Goal: Task Accomplishment & Management: Manage account settings

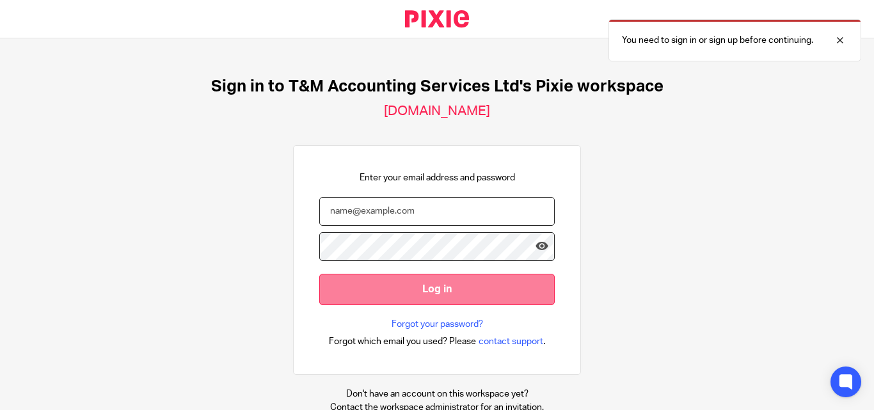
type input "[EMAIL_ADDRESS][PERSON_NAME][DOMAIN_NAME]"
click at [414, 291] on input "Log in" at bounding box center [436, 289] width 235 height 31
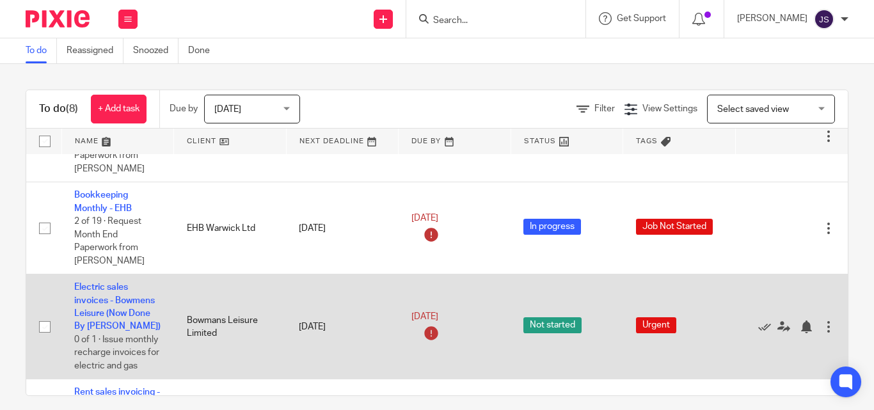
scroll to position [128, 0]
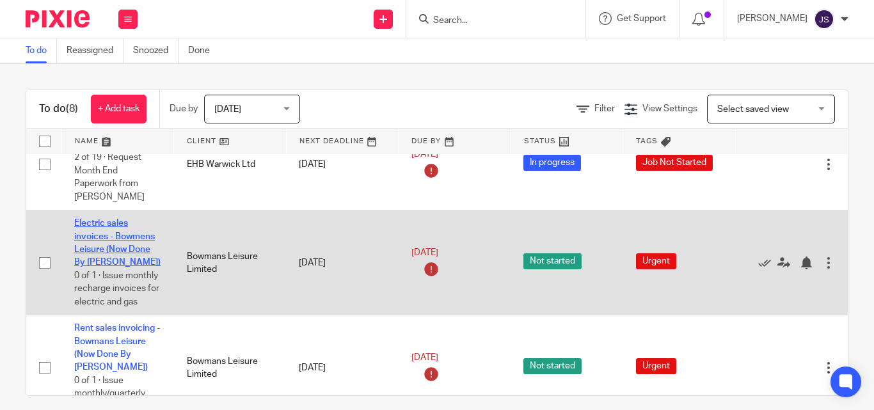
click at [115, 239] on link "Electric sales invoices - Bowmens Leisure (Now Done By [PERSON_NAME])" at bounding box center [117, 243] width 86 height 48
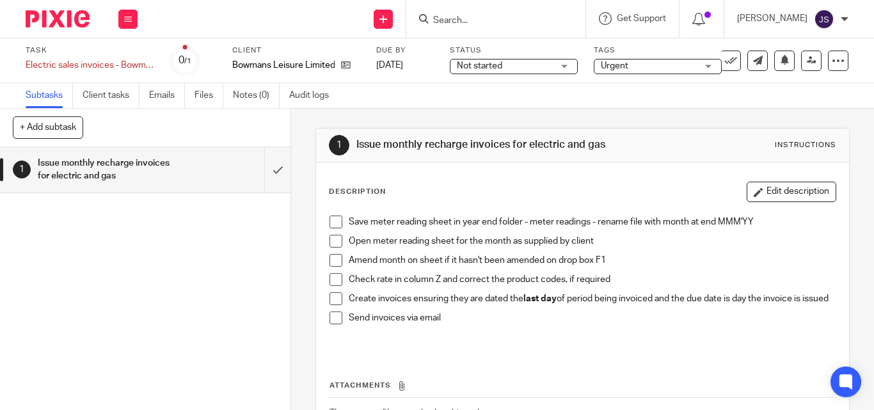
click at [331, 228] on span at bounding box center [335, 222] width 13 height 13
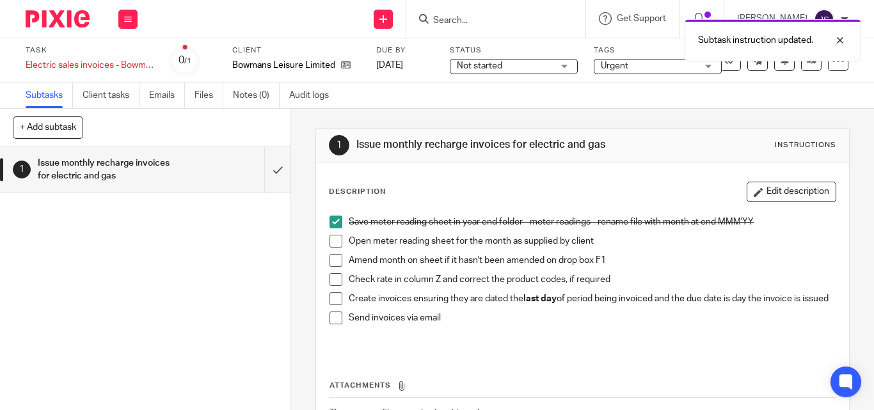
click at [332, 247] on span at bounding box center [335, 241] width 13 height 13
click at [329, 267] on span at bounding box center [335, 260] width 13 height 13
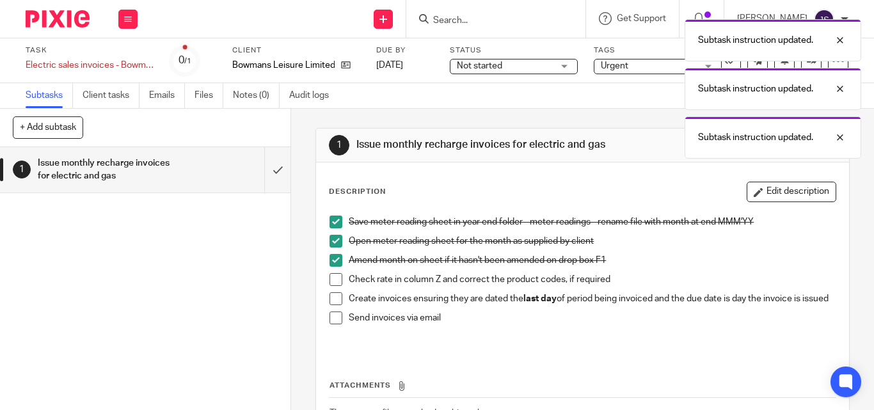
click at [331, 286] on span at bounding box center [335, 279] width 13 height 13
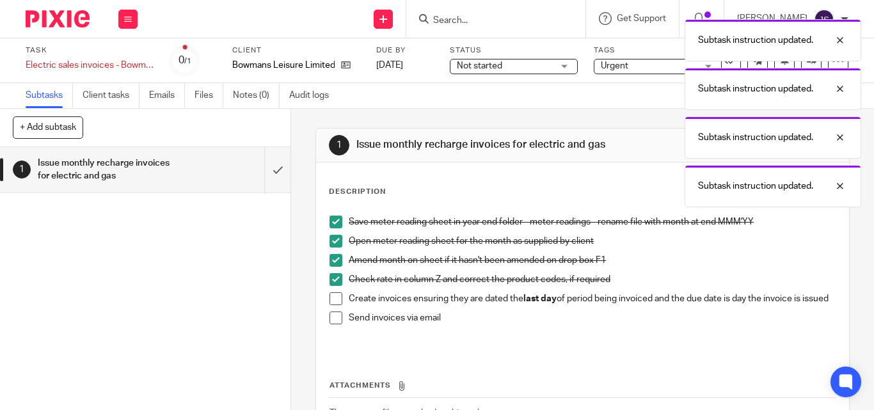
click at [334, 305] on span at bounding box center [335, 298] width 13 height 13
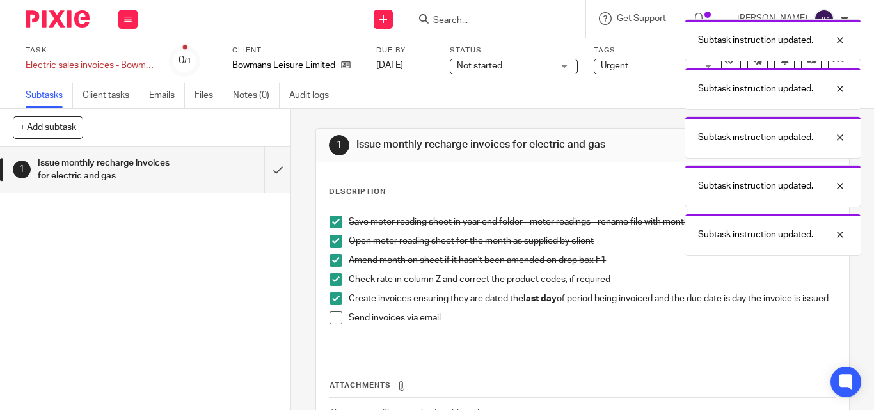
click at [332, 324] on span at bounding box center [335, 317] width 13 height 13
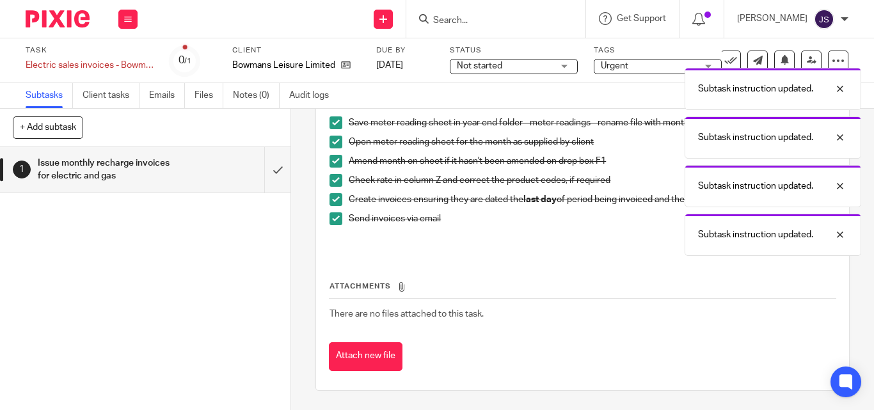
click at [424, 315] on span "There are no files attached to this task." at bounding box center [406, 314] width 154 height 9
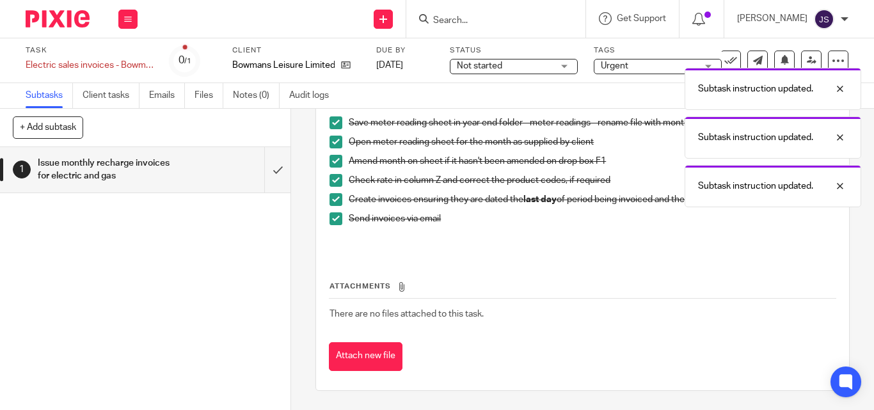
click at [427, 286] on th "Attachments" at bounding box center [582, 289] width 507 height 19
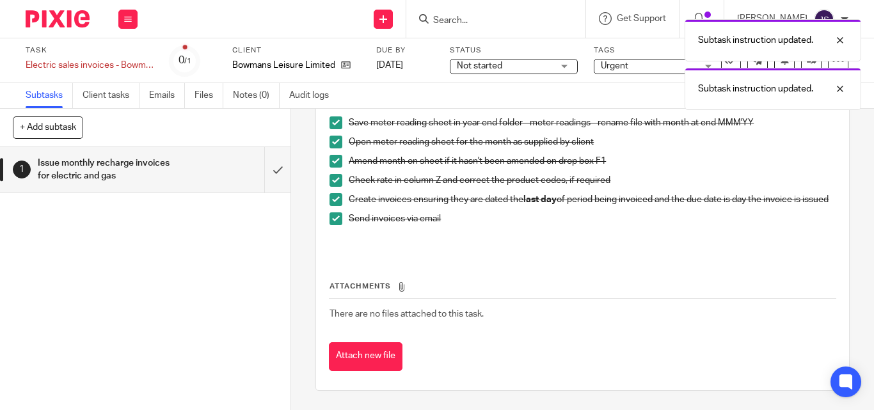
click at [397, 284] on icon at bounding box center [402, 287] width 10 height 10
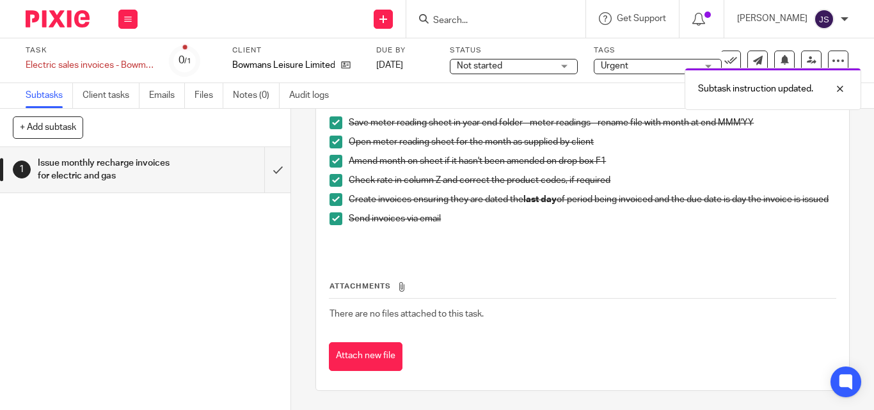
click at [363, 288] on span "Attachments" at bounding box center [359, 286] width 61 height 7
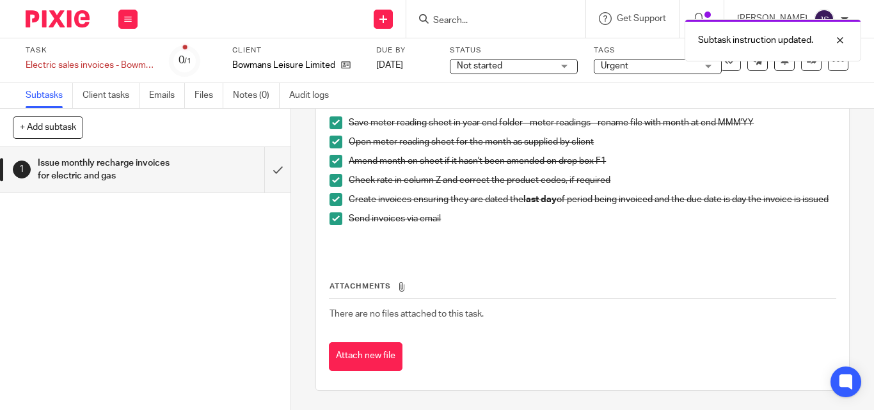
drag, startPoint x: 362, startPoint y: 304, endPoint x: 363, endPoint y: 311, distance: 7.8
click at [362, 304] on td "There are no files attached to this task." at bounding box center [582, 314] width 507 height 31
click at [363, 312] on span "There are no files attached to this task." at bounding box center [406, 314] width 154 height 9
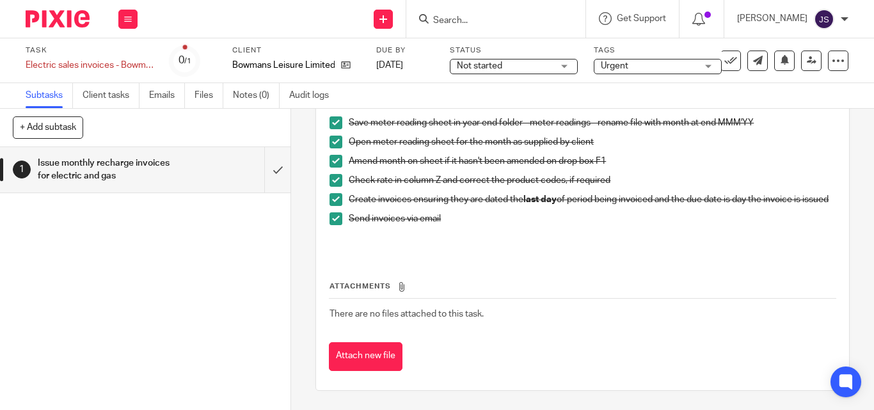
drag, startPoint x: 444, startPoint y: 284, endPoint x: 419, endPoint y: 292, distance: 26.3
click at [444, 285] on th "Attachments" at bounding box center [582, 289] width 507 height 19
click at [397, 289] on icon at bounding box center [402, 287] width 10 height 10
click at [356, 357] on button "Attach new file" at bounding box center [366, 356] width 74 height 29
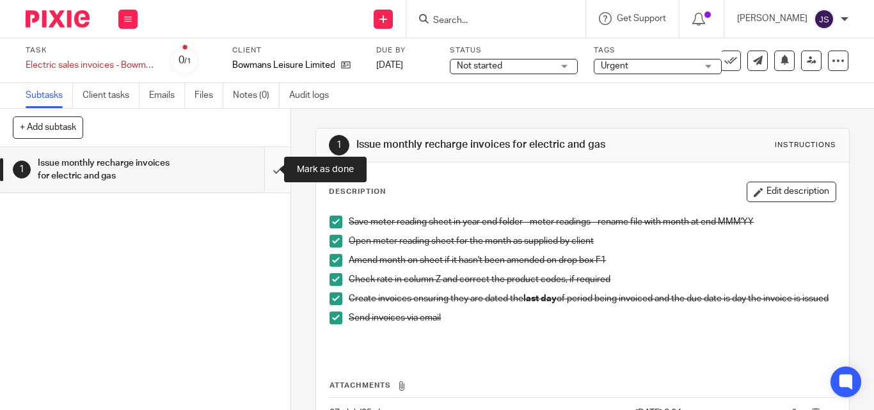
click at [267, 175] on input "submit" at bounding box center [145, 169] width 290 height 45
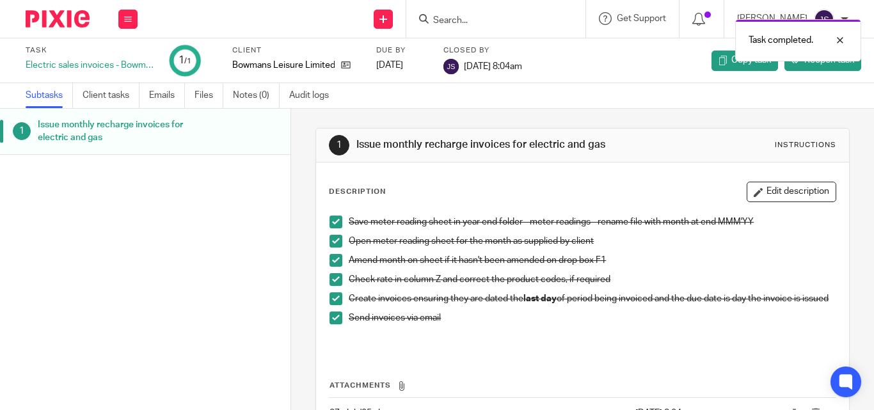
click at [137, 20] on div "Work Email Clients Team Reports Settings" at bounding box center [128, 19] width 45 height 38
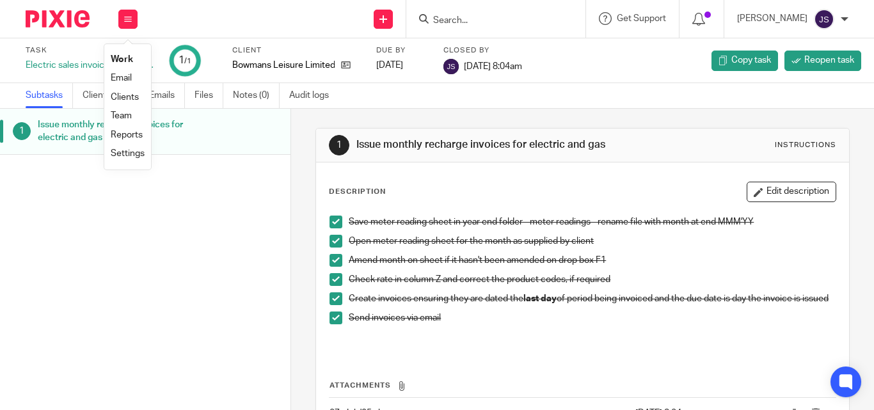
click at [119, 60] on link "Work" at bounding box center [122, 59] width 22 height 9
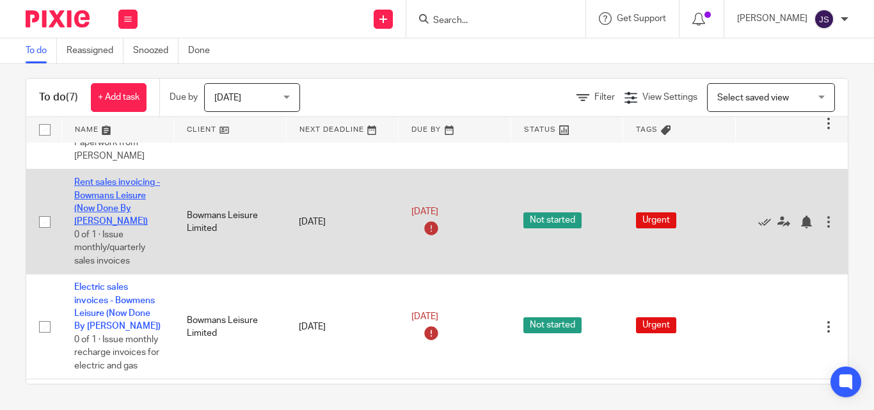
scroll to position [93, 0]
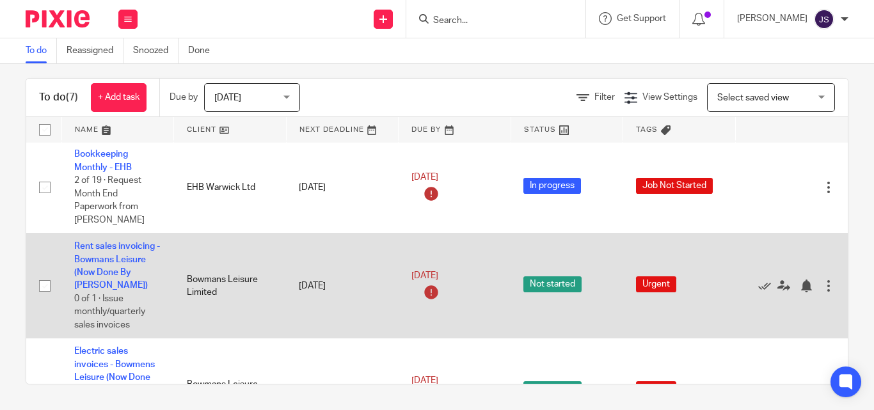
click at [114, 266] on td "Rent sales invoicing - Bowmans Leisure (Now Done By [PERSON_NAME]) 0 of 1 · Iss…" at bounding box center [117, 285] width 113 height 105
click at [125, 255] on link "Rent sales invoicing - Bowmans Leisure (Now Done By [PERSON_NAME])" at bounding box center [117, 266] width 86 height 48
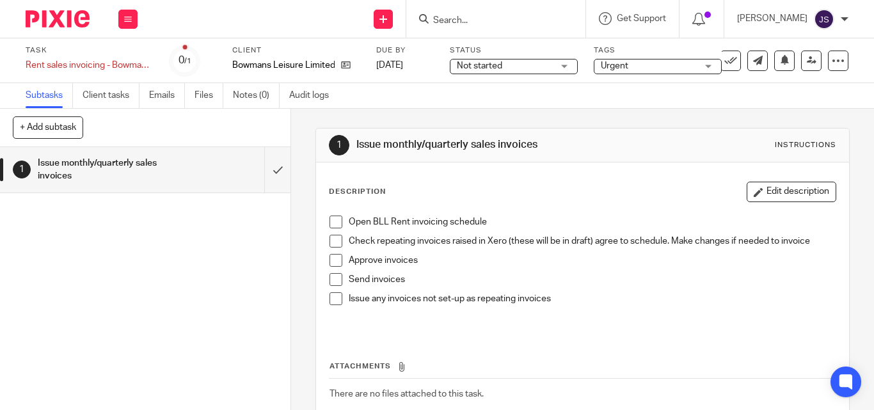
click at [331, 217] on span at bounding box center [335, 222] width 13 height 13
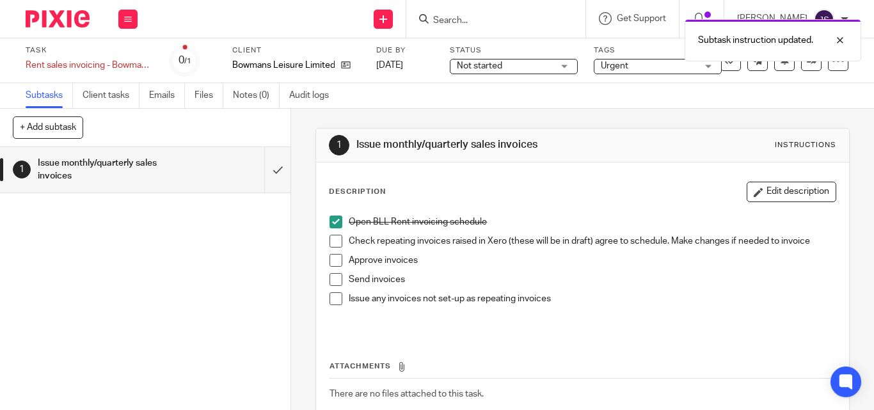
click at [333, 244] on span at bounding box center [335, 241] width 13 height 13
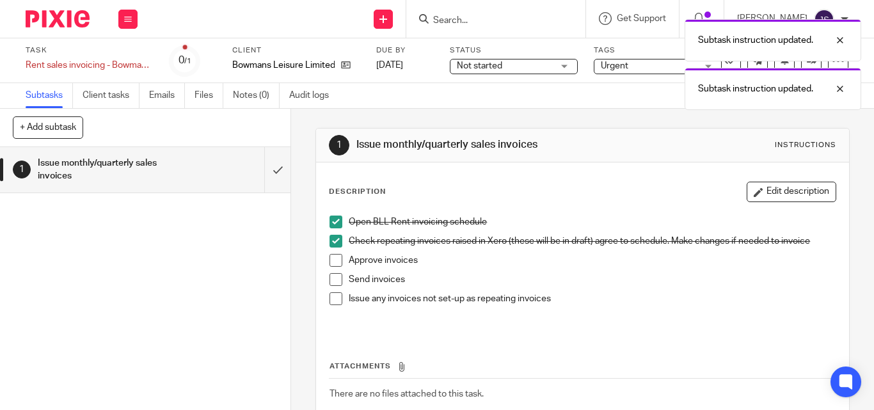
click at [333, 263] on span at bounding box center [335, 260] width 13 height 13
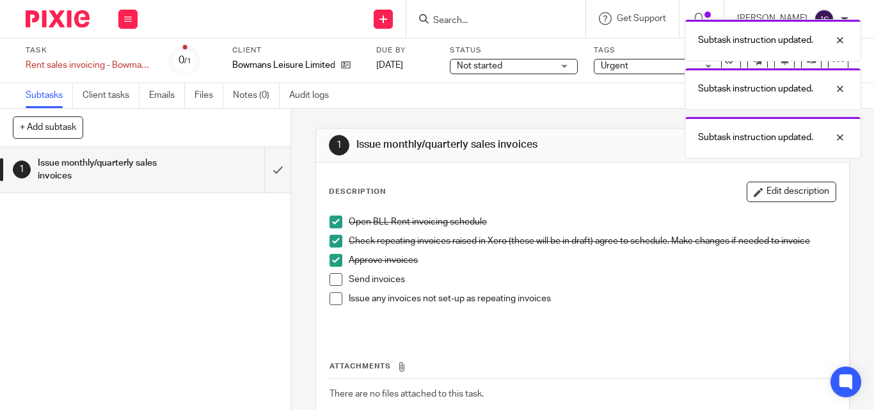
click at [333, 280] on span at bounding box center [335, 279] width 13 height 13
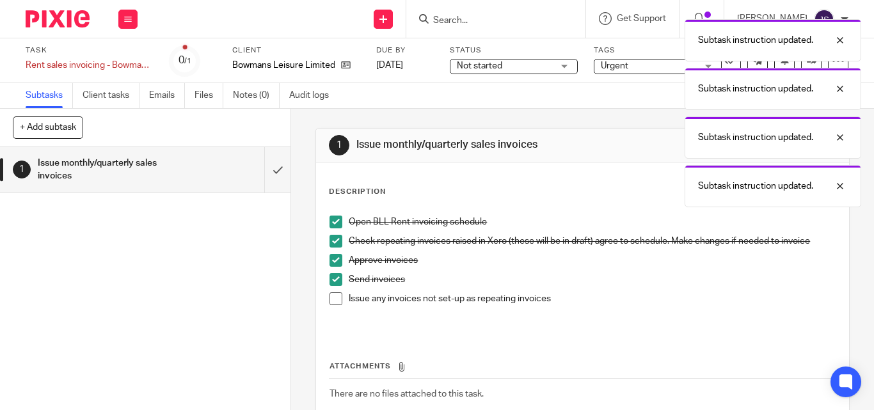
click at [330, 304] on span at bounding box center [335, 298] width 13 height 13
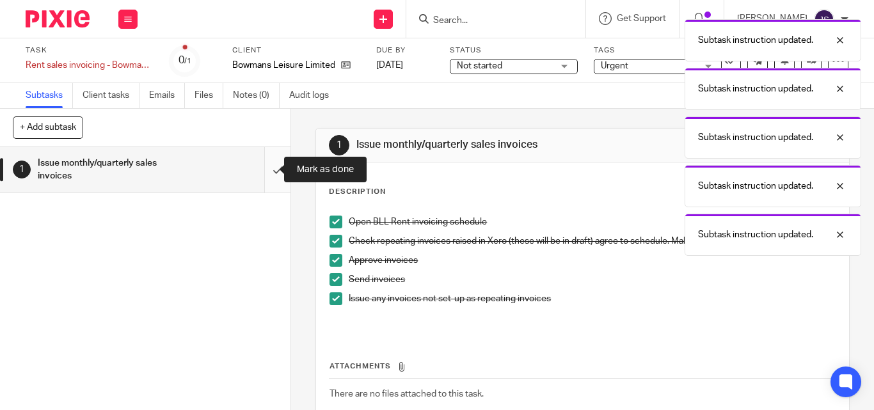
click at [256, 171] on input "submit" at bounding box center [145, 169] width 290 height 45
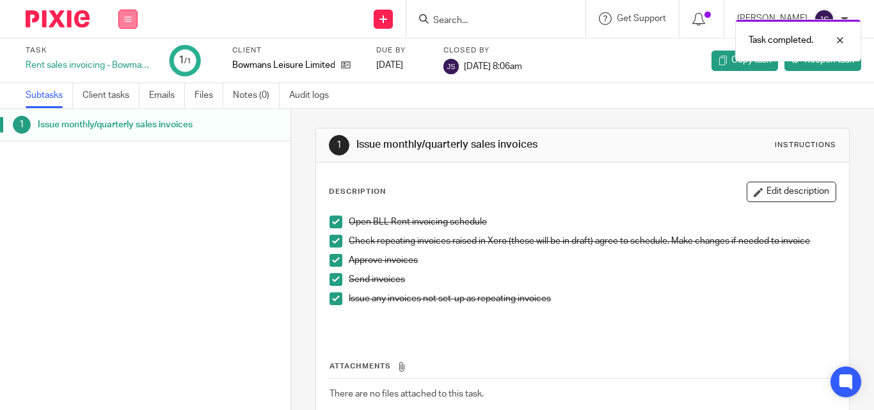
click at [127, 11] on button at bounding box center [127, 19] width 19 height 19
click at [125, 56] on link "Work" at bounding box center [122, 59] width 22 height 9
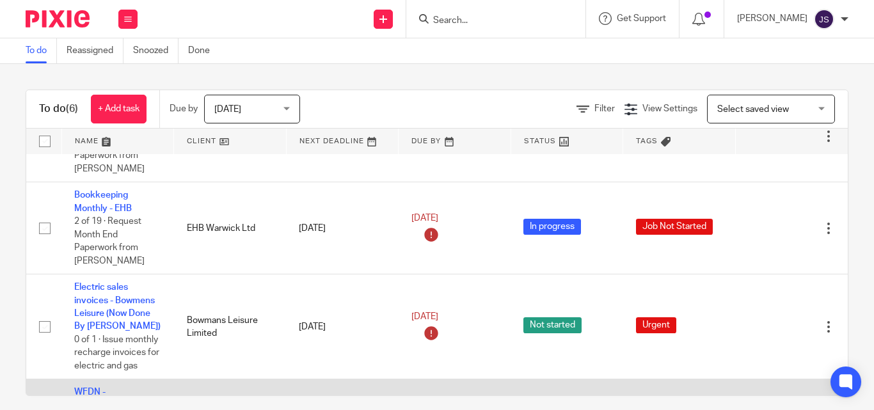
scroll to position [192, 0]
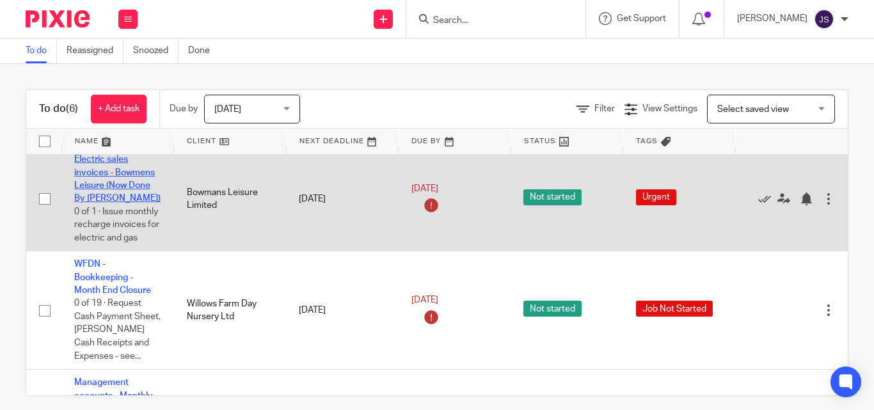
click at [108, 173] on link "Electric sales invoices - Bowmens Leisure (Now Done By [PERSON_NAME])" at bounding box center [117, 179] width 86 height 48
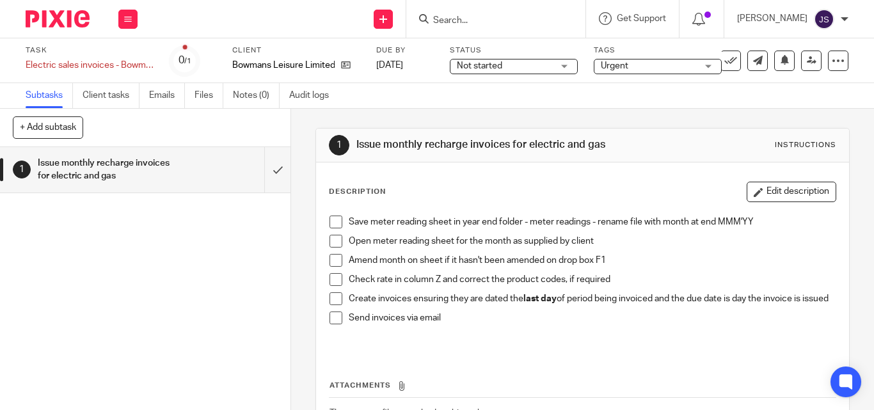
click at [334, 226] on span at bounding box center [335, 222] width 13 height 13
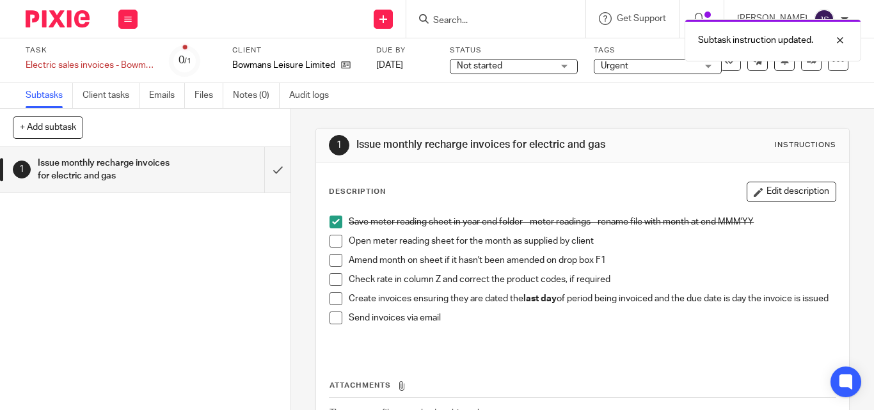
click at [331, 247] on span at bounding box center [335, 241] width 13 height 13
click at [329, 267] on span at bounding box center [335, 260] width 13 height 13
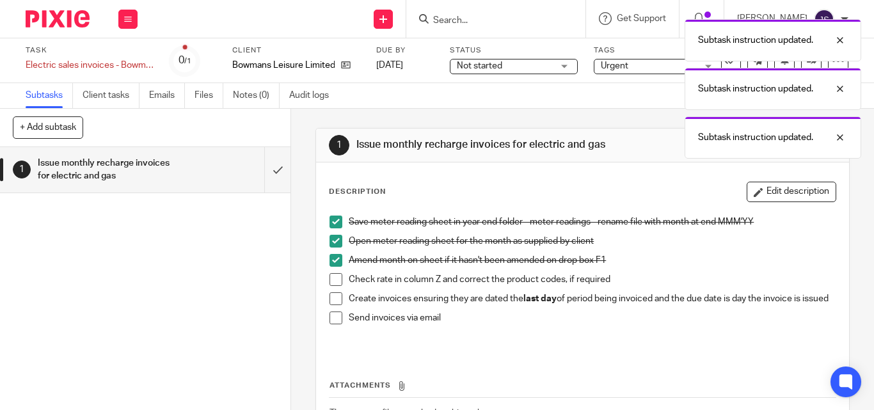
click at [334, 286] on span at bounding box center [335, 279] width 13 height 13
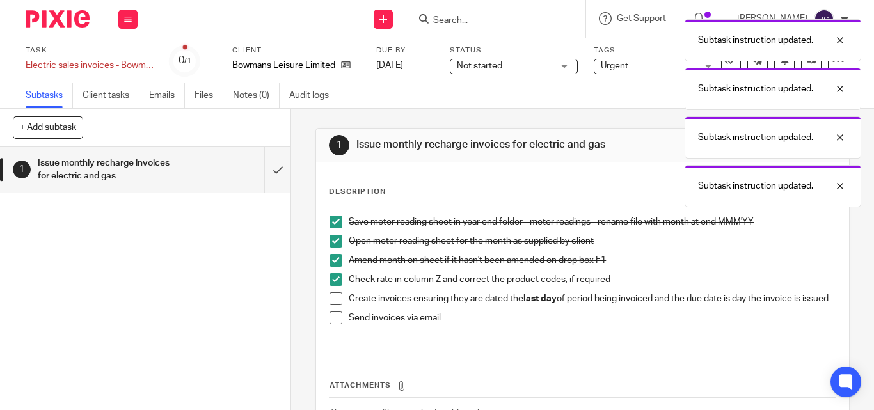
click at [333, 302] on span at bounding box center [335, 298] width 13 height 13
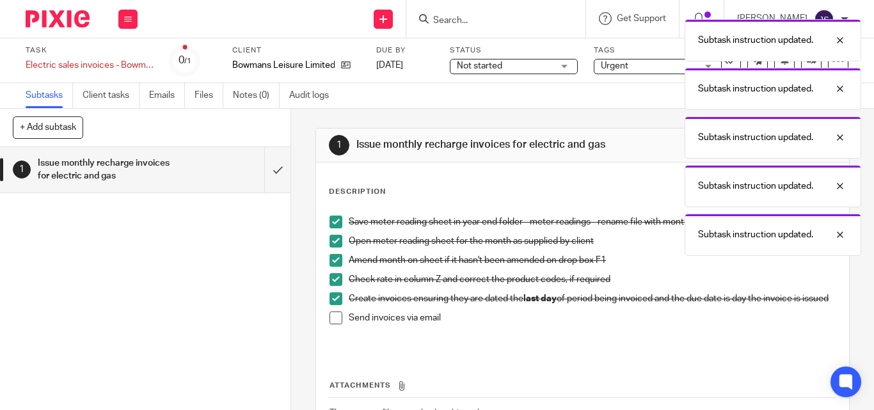
click at [334, 324] on span at bounding box center [335, 317] width 13 height 13
click at [260, 166] on input "submit" at bounding box center [145, 169] width 290 height 45
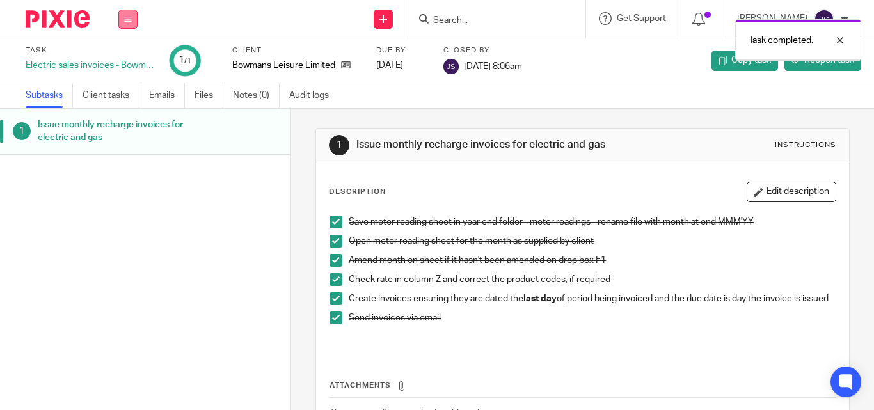
click at [127, 20] on icon at bounding box center [128, 19] width 8 height 8
click at [128, 50] on ul "Work Email Clients Team Reports Settings" at bounding box center [127, 106] width 47 height 125
click at [127, 56] on link "Work" at bounding box center [122, 59] width 22 height 9
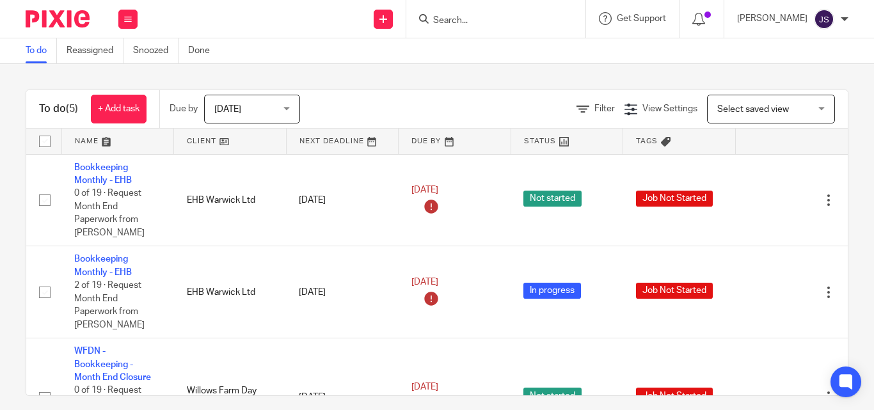
click at [760, 110] on span "Select saved view" at bounding box center [753, 109] width 72 height 9
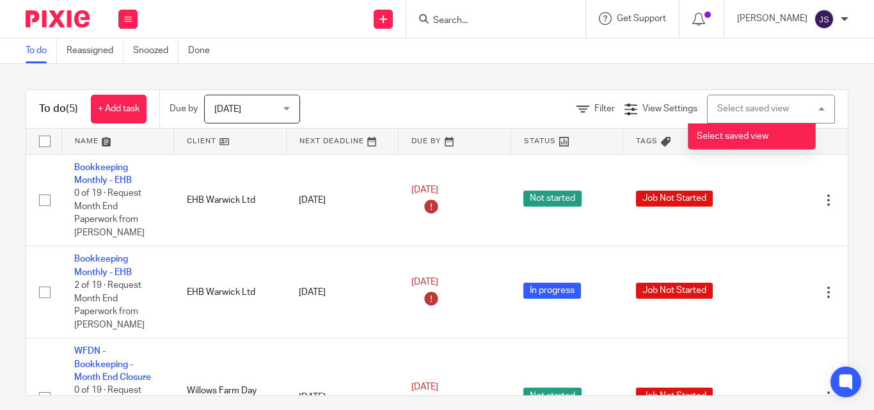
click at [760, 110] on div "Select saved view" at bounding box center [753, 108] width 72 height 9
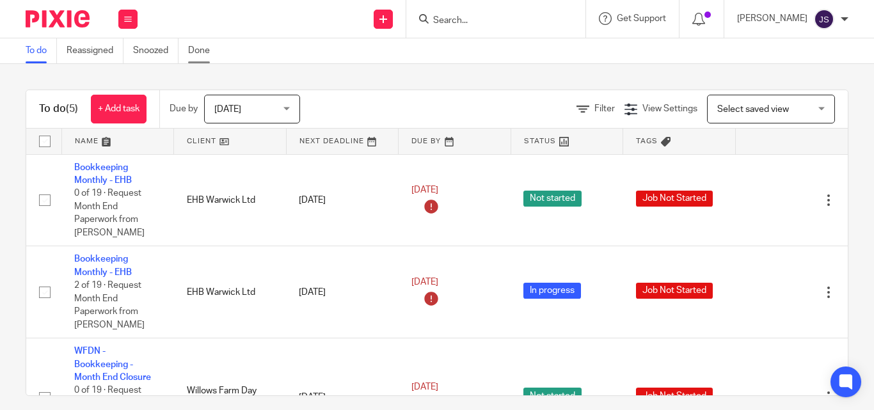
click at [204, 58] on link "Done" at bounding box center [203, 50] width 31 height 25
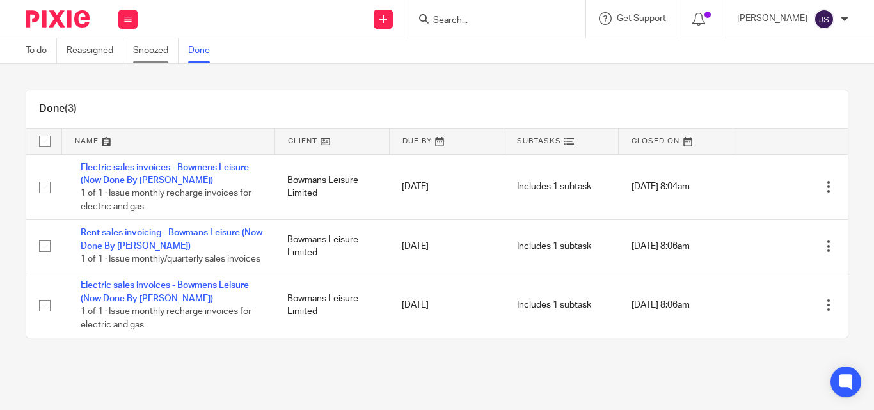
click at [158, 53] on link "Snoozed" at bounding box center [155, 50] width 45 height 25
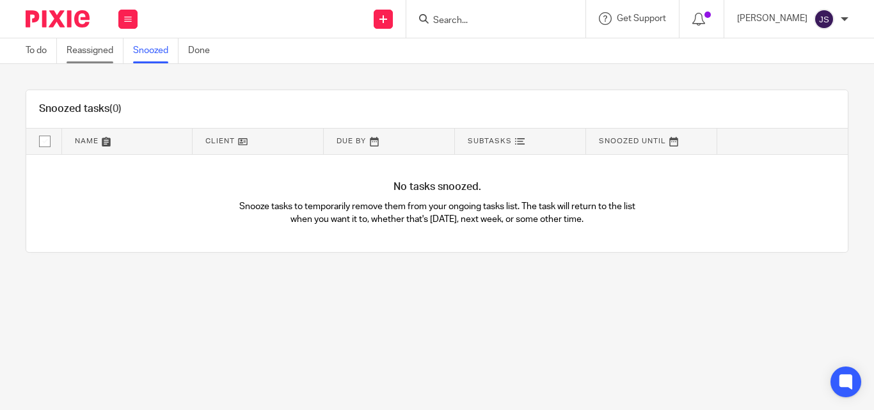
click at [113, 51] on link "Reassigned" at bounding box center [95, 50] width 57 height 25
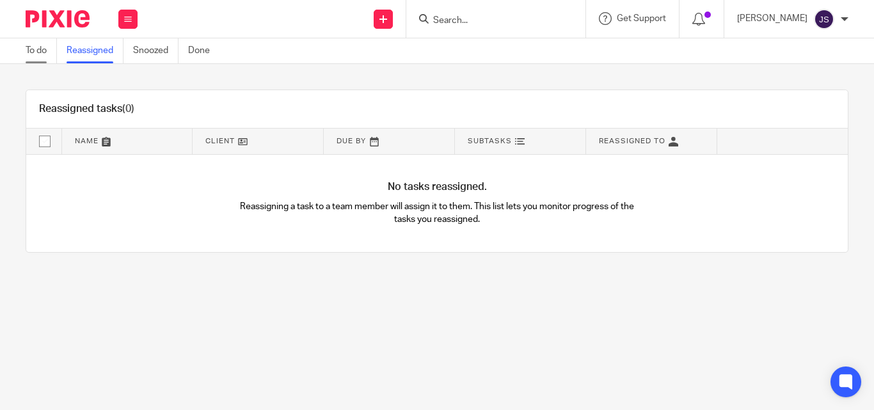
click at [38, 54] on link "To do" at bounding box center [41, 50] width 31 height 25
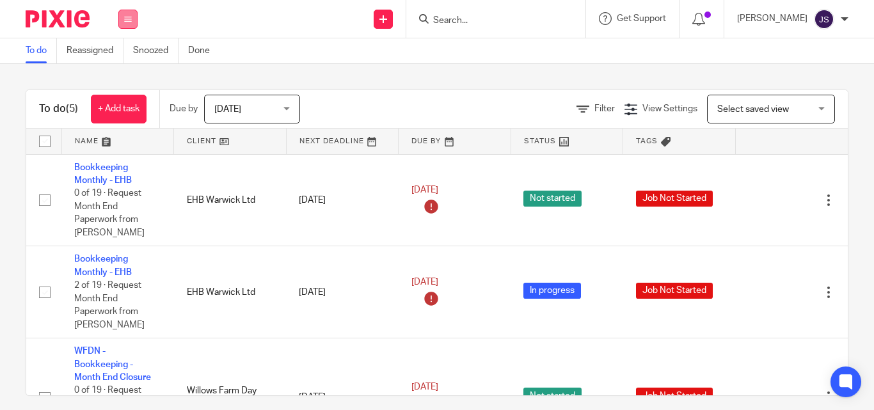
click at [120, 10] on button at bounding box center [127, 19] width 19 height 19
click at [130, 111] on li "Team" at bounding box center [128, 116] width 34 height 19
click at [115, 118] on link "Team" at bounding box center [121, 115] width 21 height 9
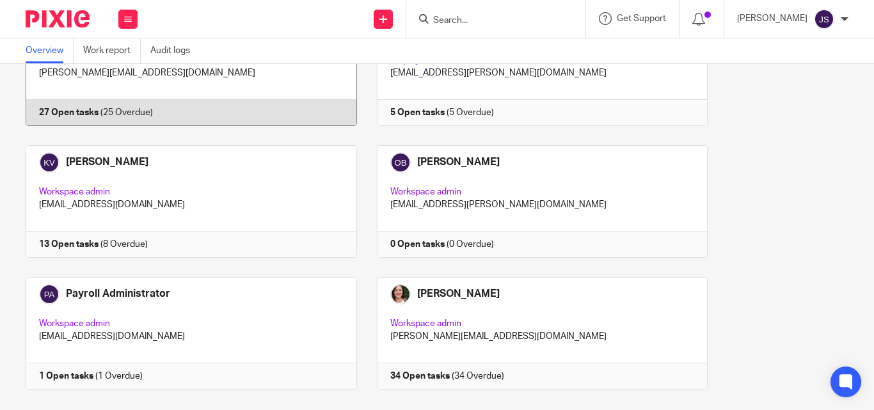
scroll to position [128, 0]
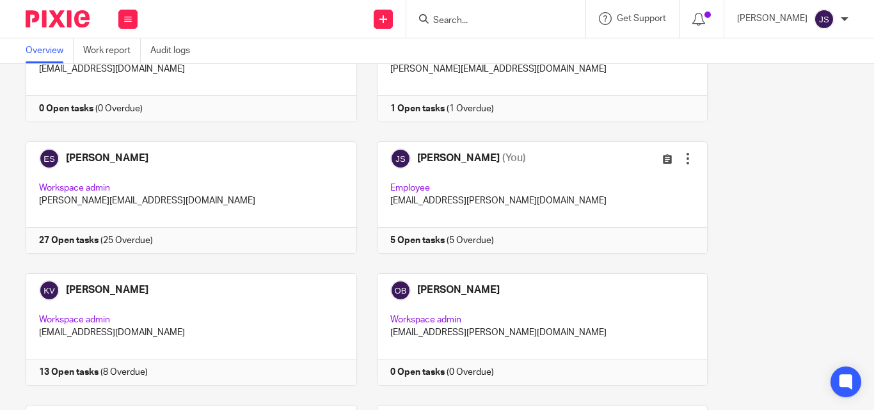
click at [762, 207] on div "Accounts T&M Team Employee accounts@tandmthebookkeepers.co.uk 0 Open tasks (0 O…" at bounding box center [427, 273] width 842 height 527
drag, startPoint x: 651, startPoint y: 156, endPoint x: 762, endPoint y: 145, distance: 111.2
click at [797, 137] on div "Accounts T&M Team Employee accounts@tandmthebookkeepers.co.uk 0 Open tasks (0 O…" at bounding box center [427, 273] width 842 height 527
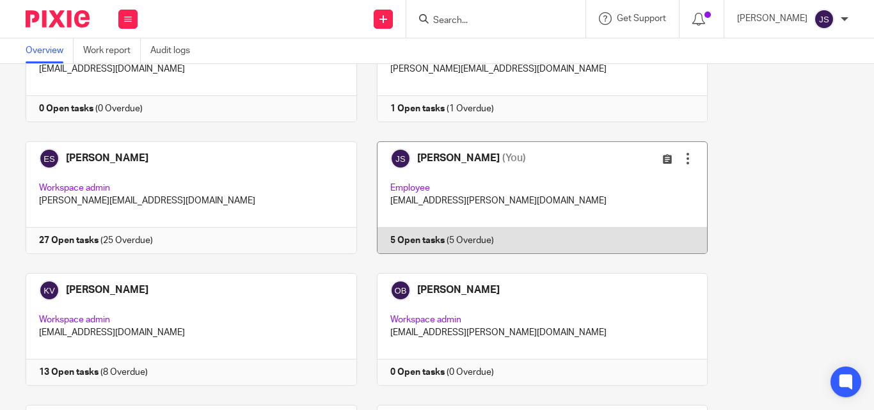
click at [681, 157] on div at bounding box center [687, 158] width 13 height 13
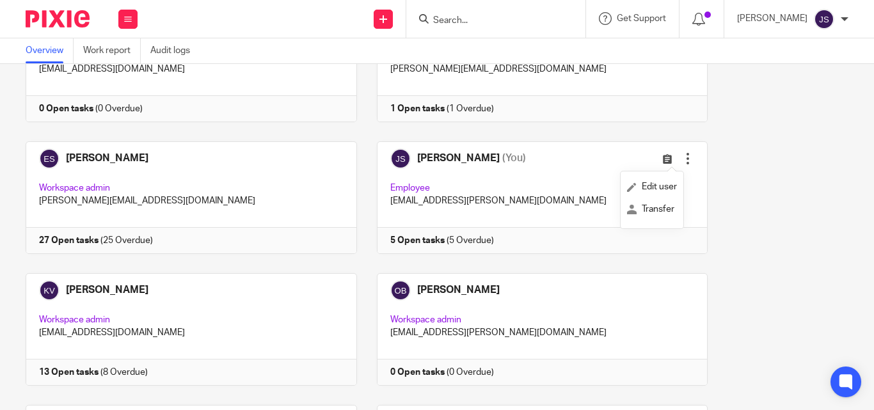
click at [760, 159] on div "Accounts T&M Team Employee accounts@tandmthebookkeepers.co.uk 0 Open tasks (0 O…" at bounding box center [427, 273] width 842 height 527
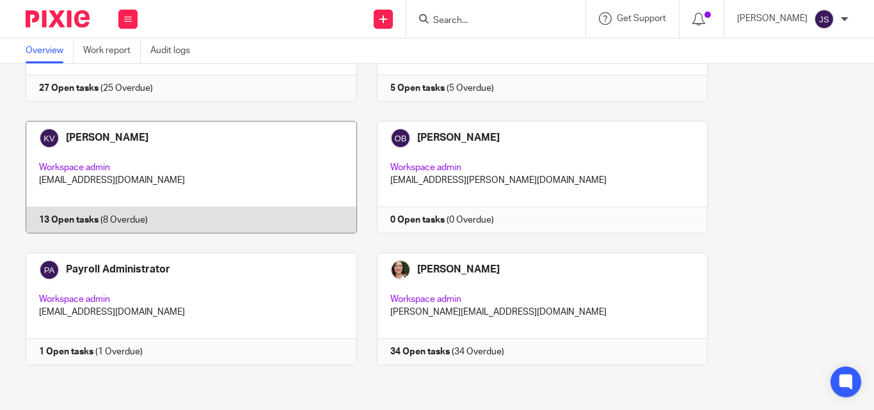
scroll to position [216, 0]
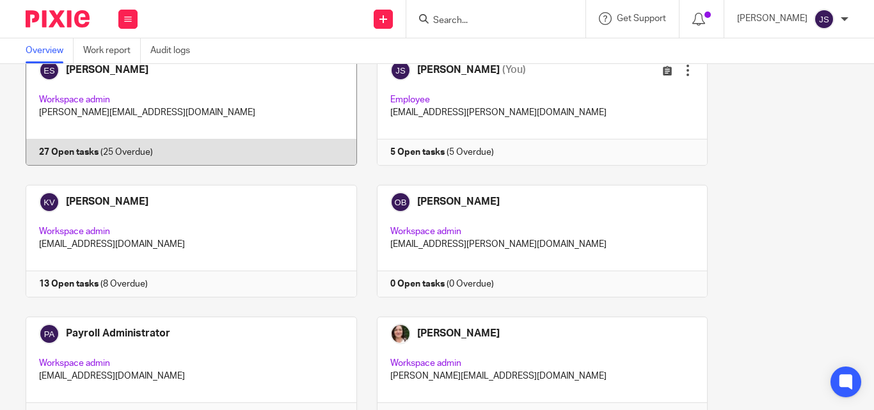
click at [101, 149] on link at bounding box center [181, 109] width 351 height 113
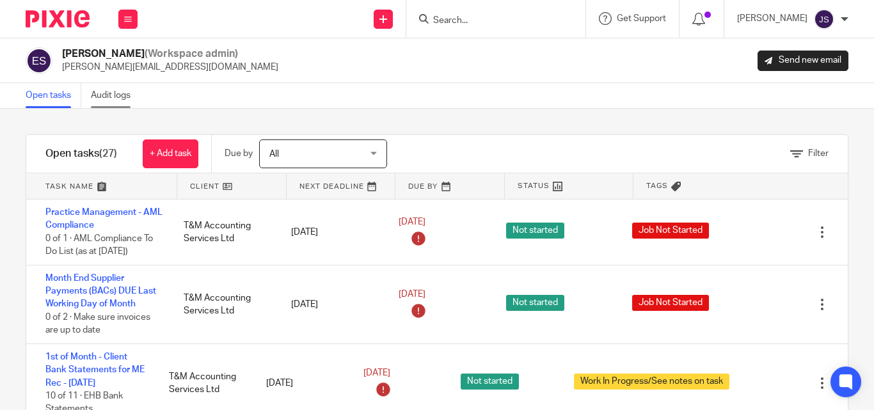
click at [114, 90] on link "Audit logs" at bounding box center [115, 95] width 49 height 25
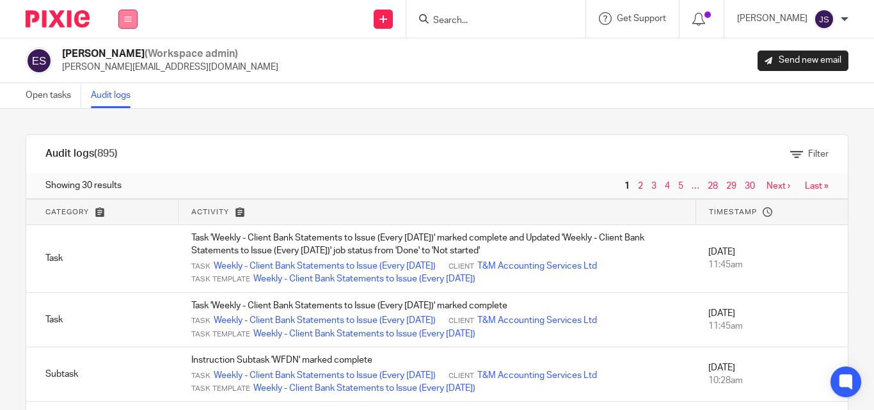
click at [131, 14] on button at bounding box center [127, 19] width 19 height 19
click at [818, 14] on img at bounding box center [823, 19] width 20 height 20
click at [787, 91] on span "Logout" at bounding box center [788, 88] width 29 height 9
